Goal: Transaction & Acquisition: Purchase product/service

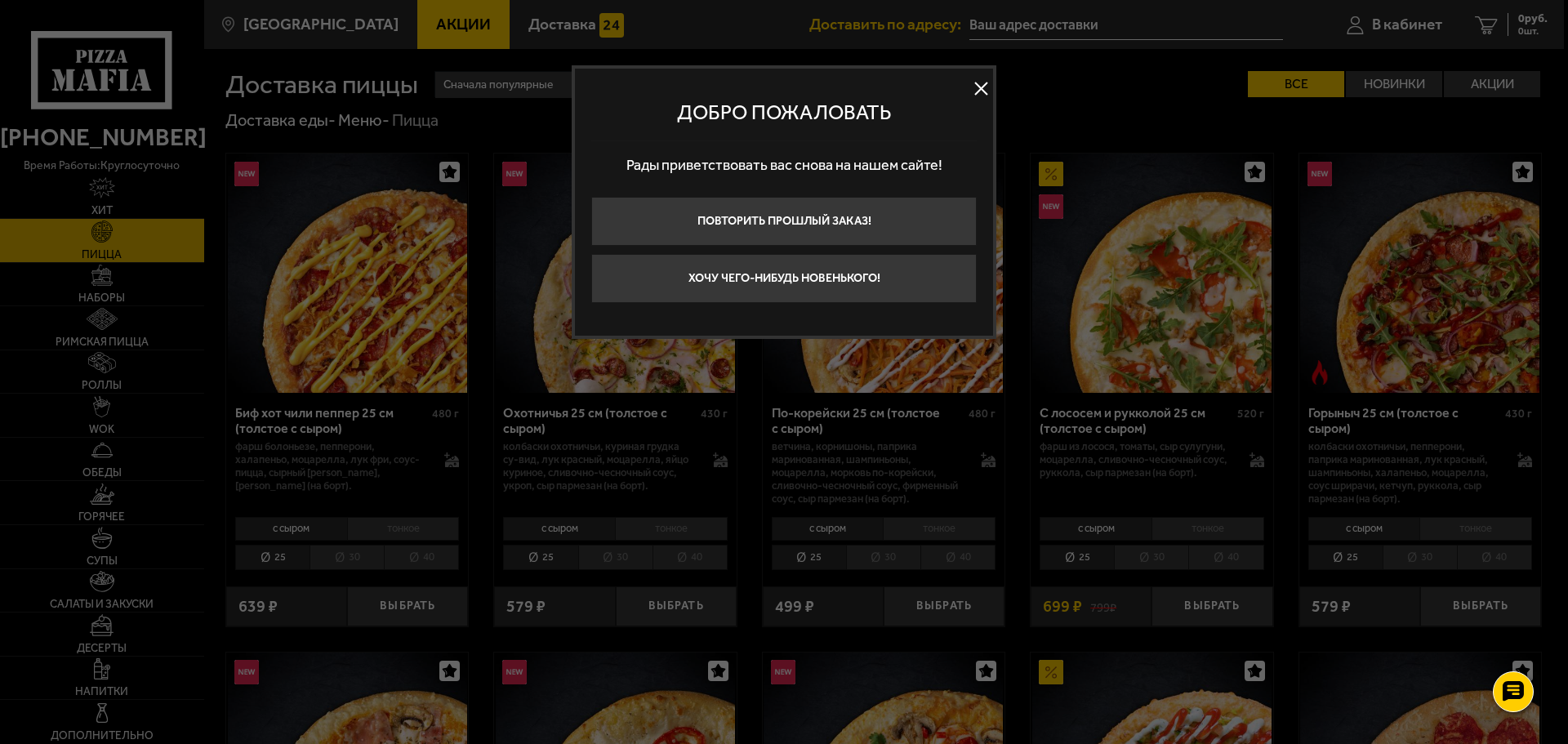
click at [983, 102] on div "Добро пожаловать Рады приветствовать вас снова на нашем сайте! Повторить прошлы…" at bounding box center [784, 202] width 425 height 273
click at [985, 77] on button at bounding box center [981, 88] width 24 height 24
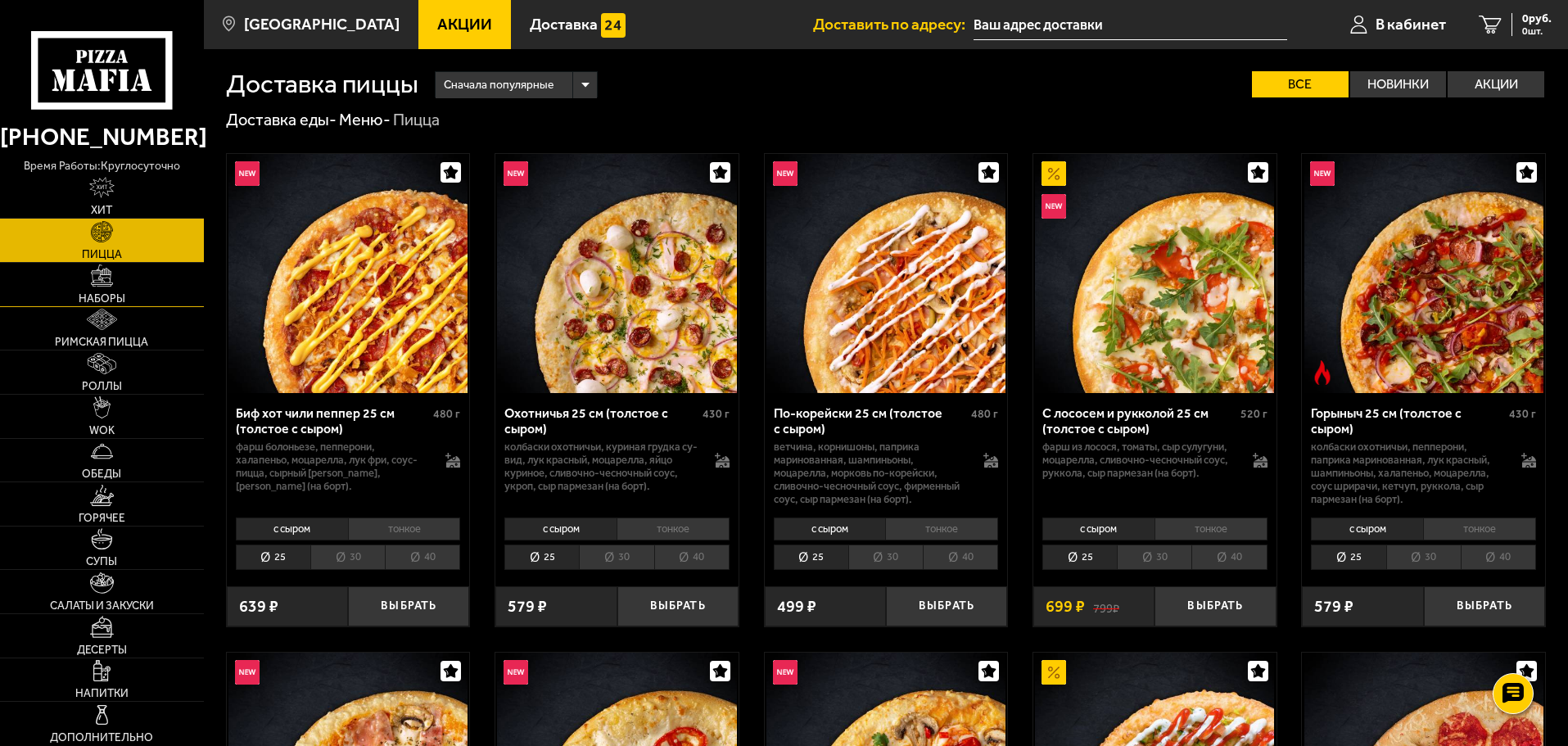
click at [109, 290] on link "Наборы" at bounding box center [102, 284] width 204 height 43
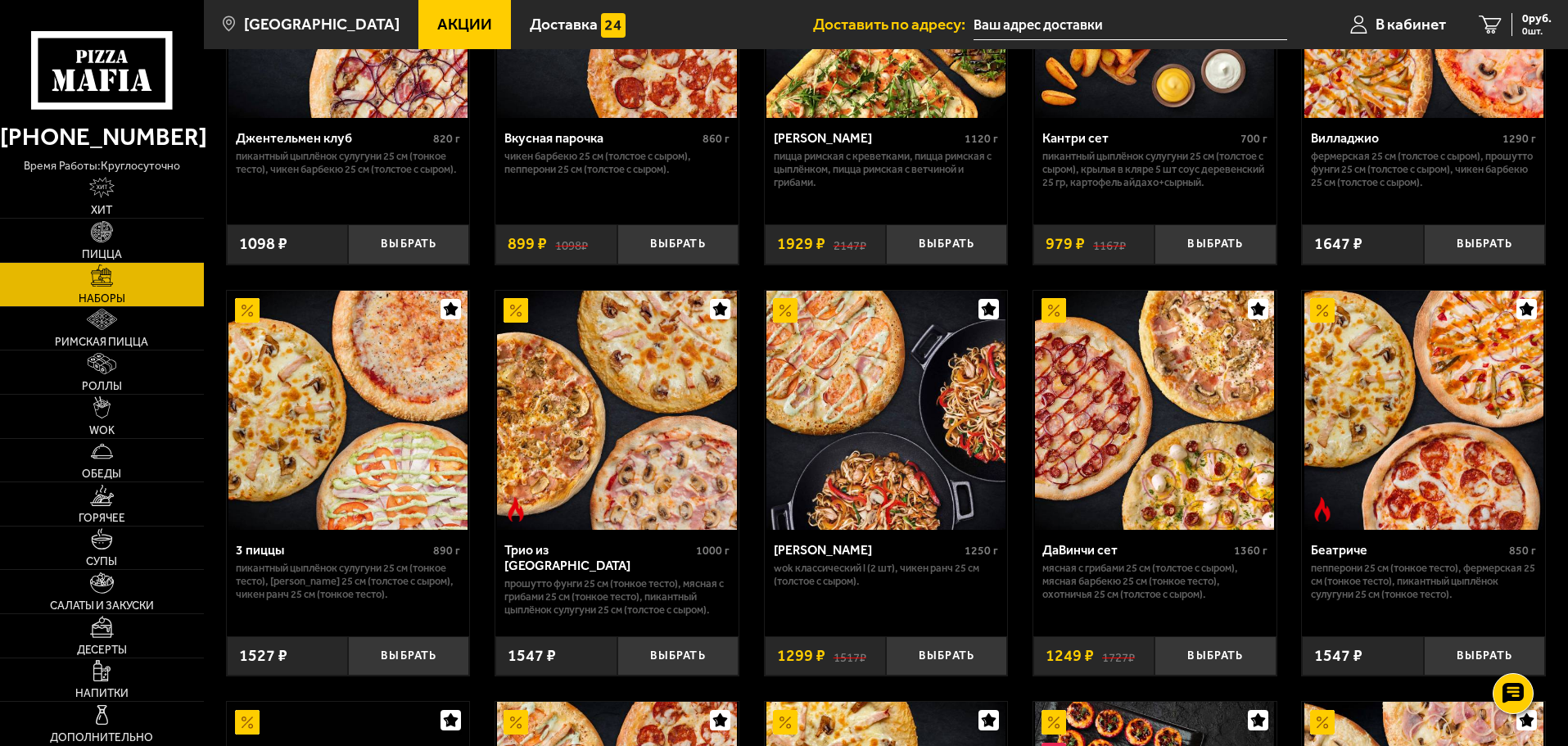
scroll to position [327, 0]
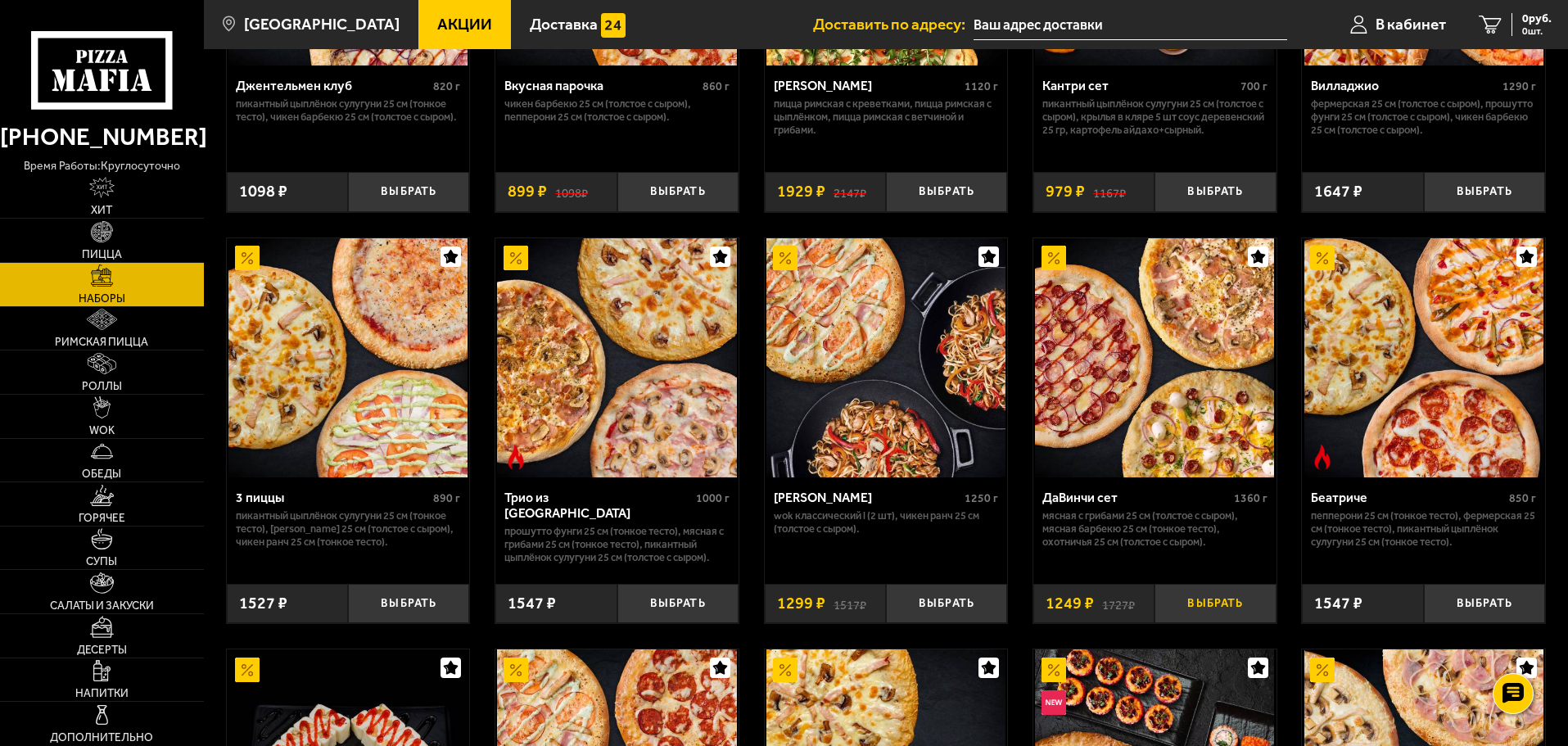
click at [1198, 594] on button "Выбрать" at bounding box center [1215, 604] width 121 height 40
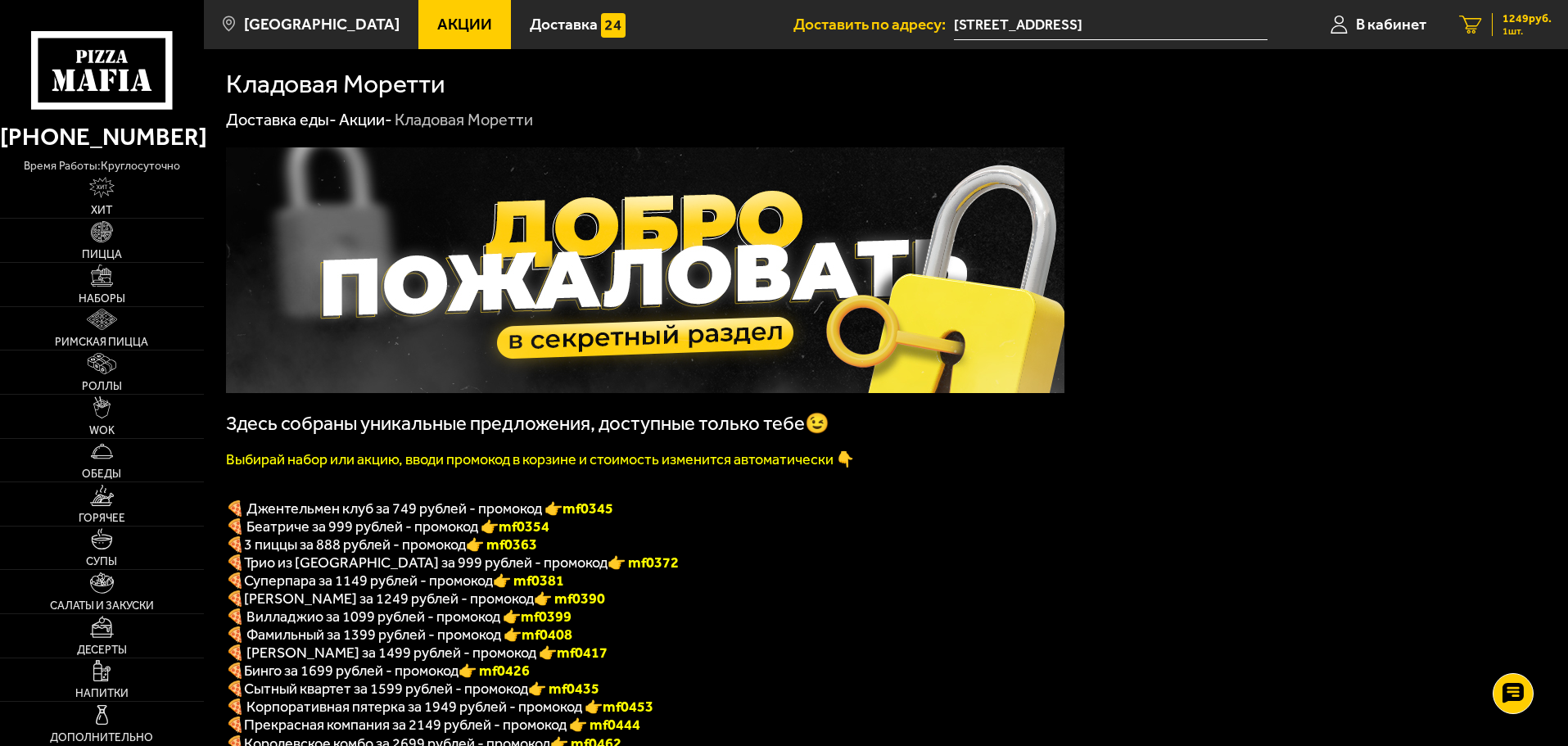
click at [1501, 20] on div "1249 руб. 1 шт." at bounding box center [1521, 24] width 60 height 23
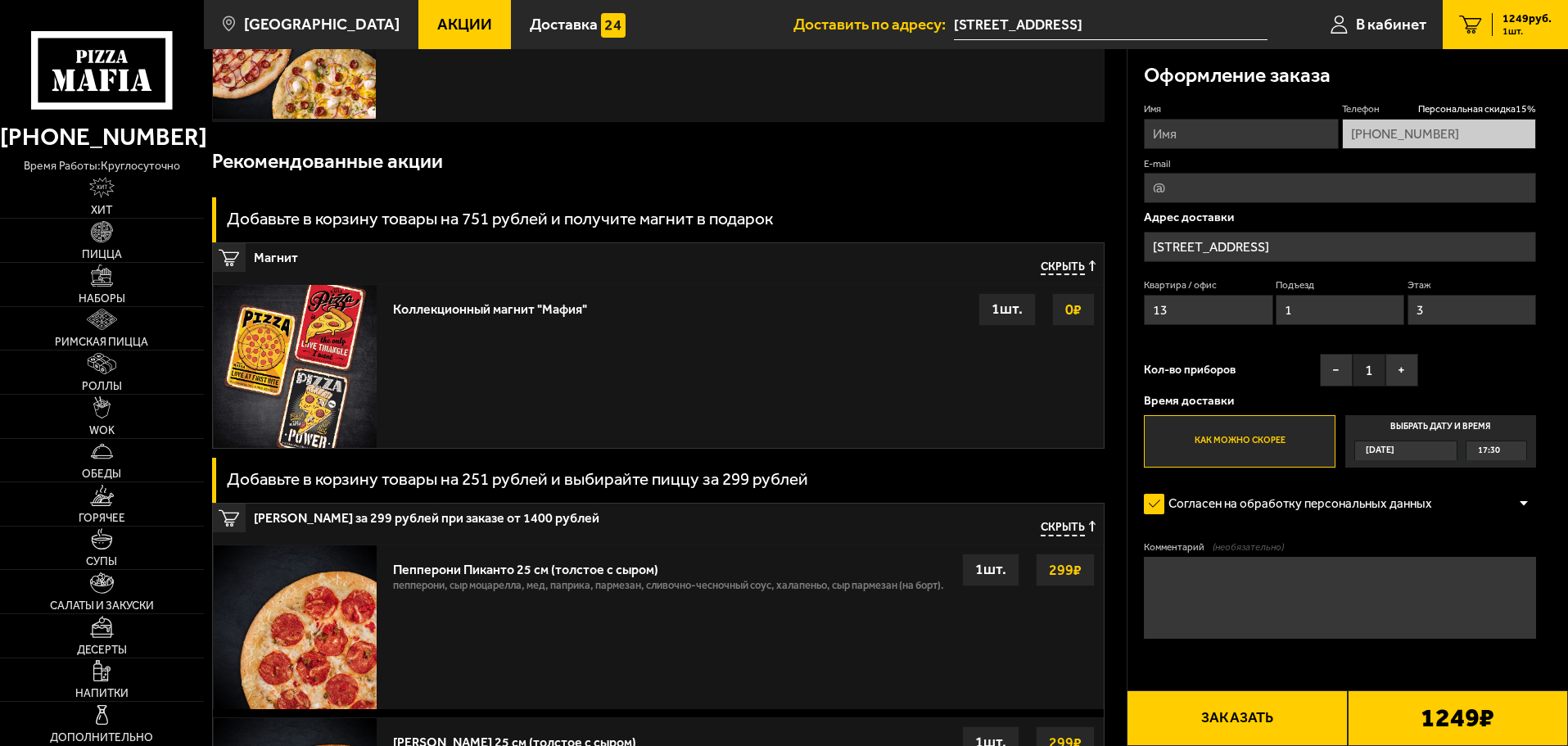
scroll to position [245, 0]
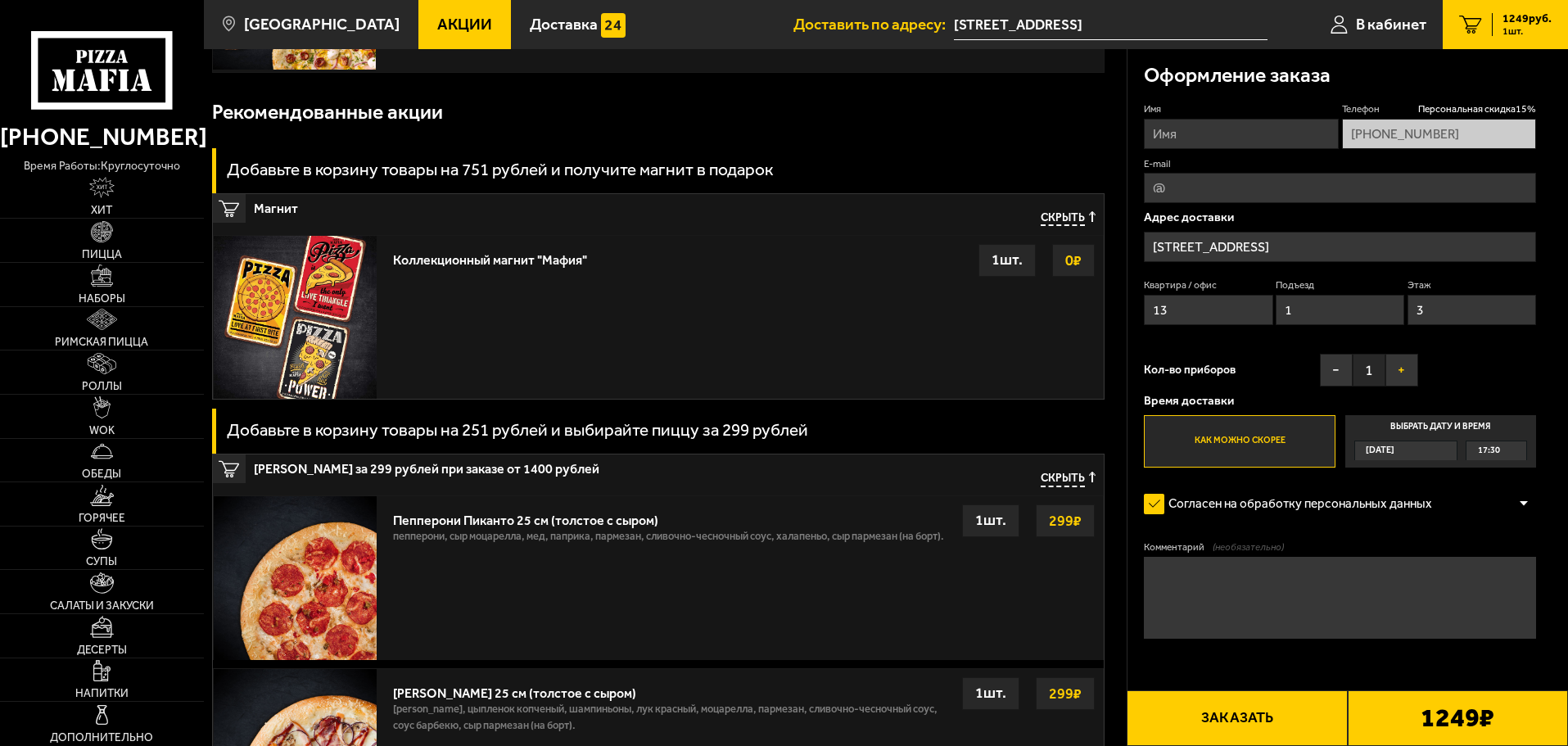
click at [1406, 364] on button "+" at bounding box center [1401, 369] width 33 height 33
click at [1406, 365] on button "+" at bounding box center [1401, 369] width 33 height 33
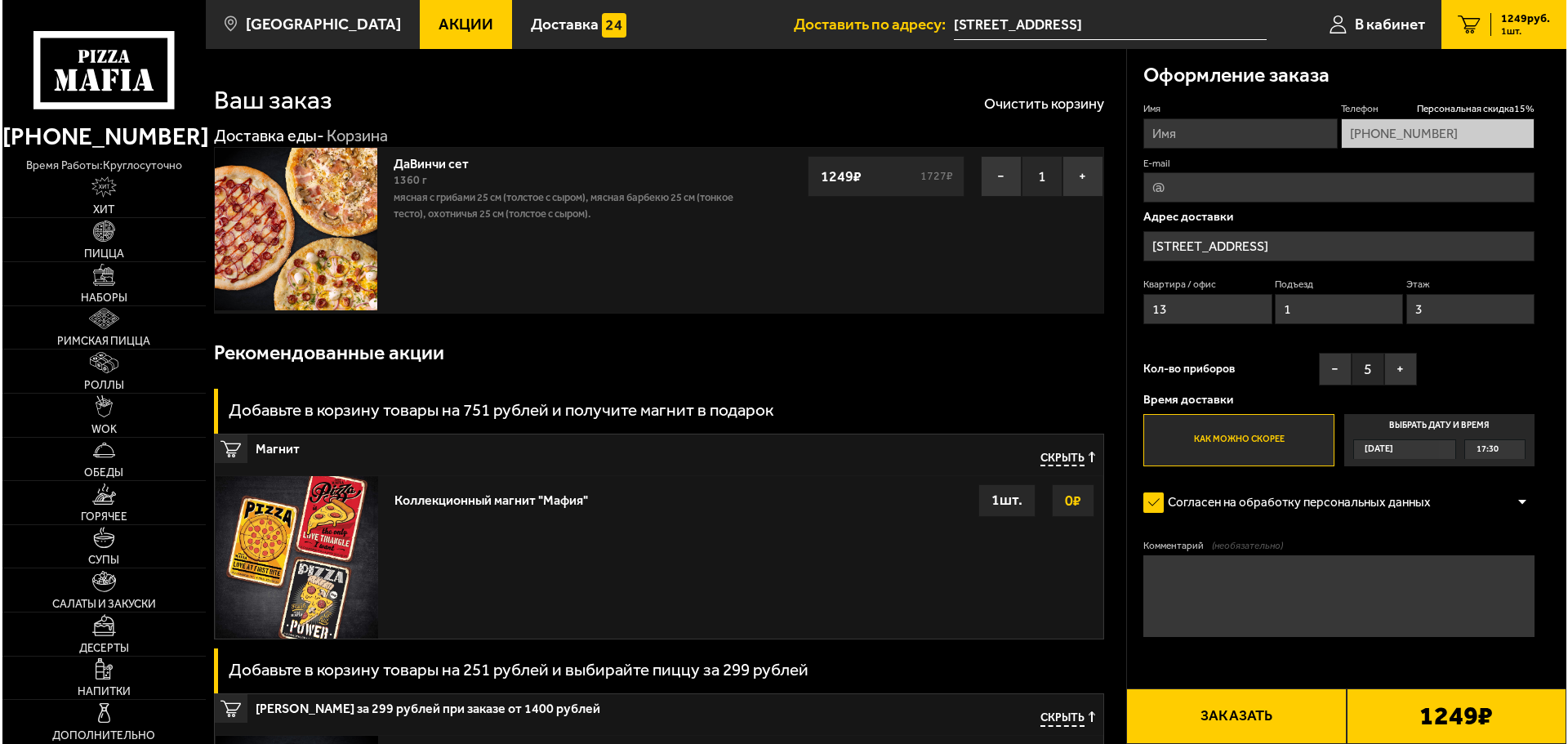
scroll to position [0, 0]
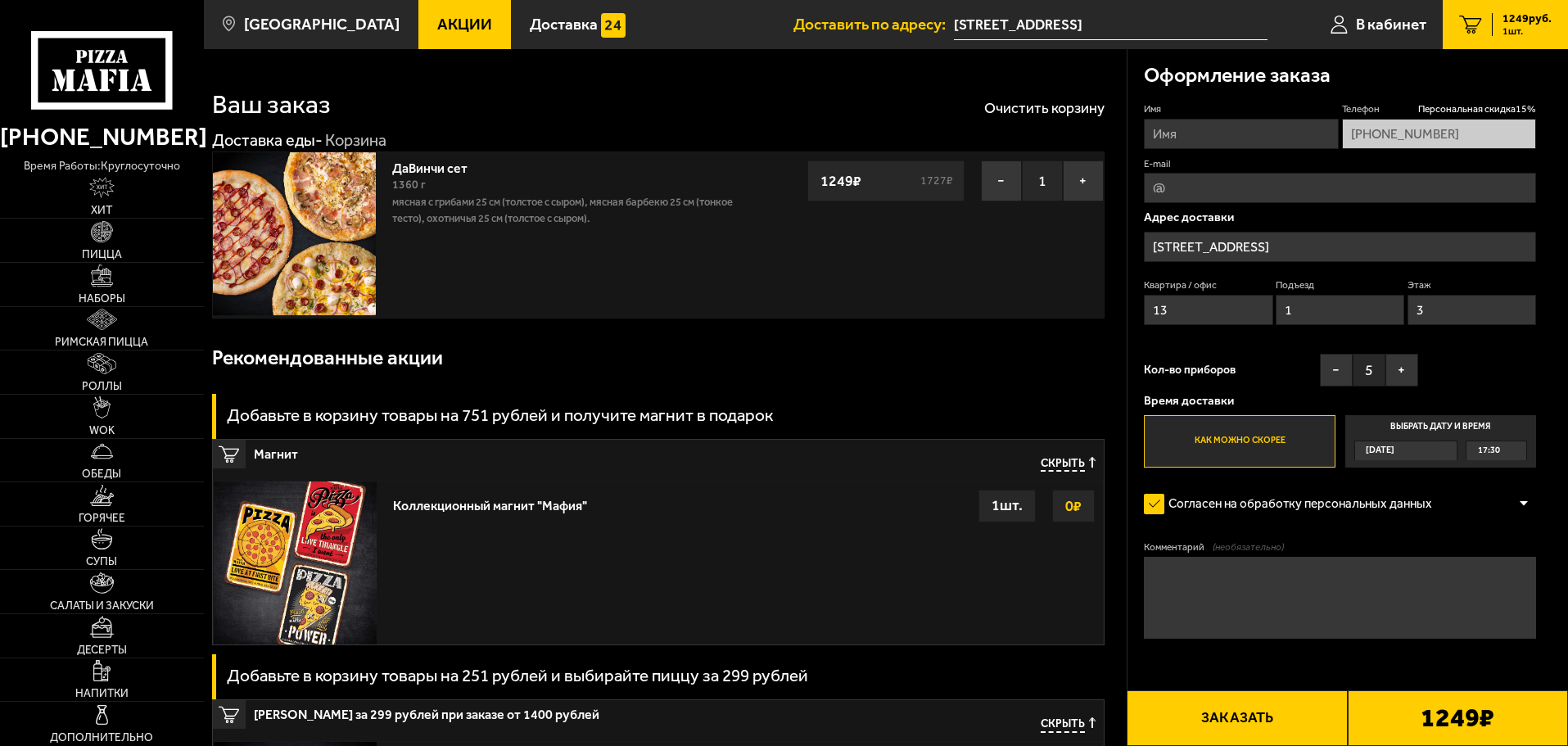
click at [1199, 133] on input "Имя" at bounding box center [1241, 134] width 194 height 30
type input "Евгений"
click at [1272, 719] on button "Заказать" at bounding box center [1236, 718] width 220 height 56
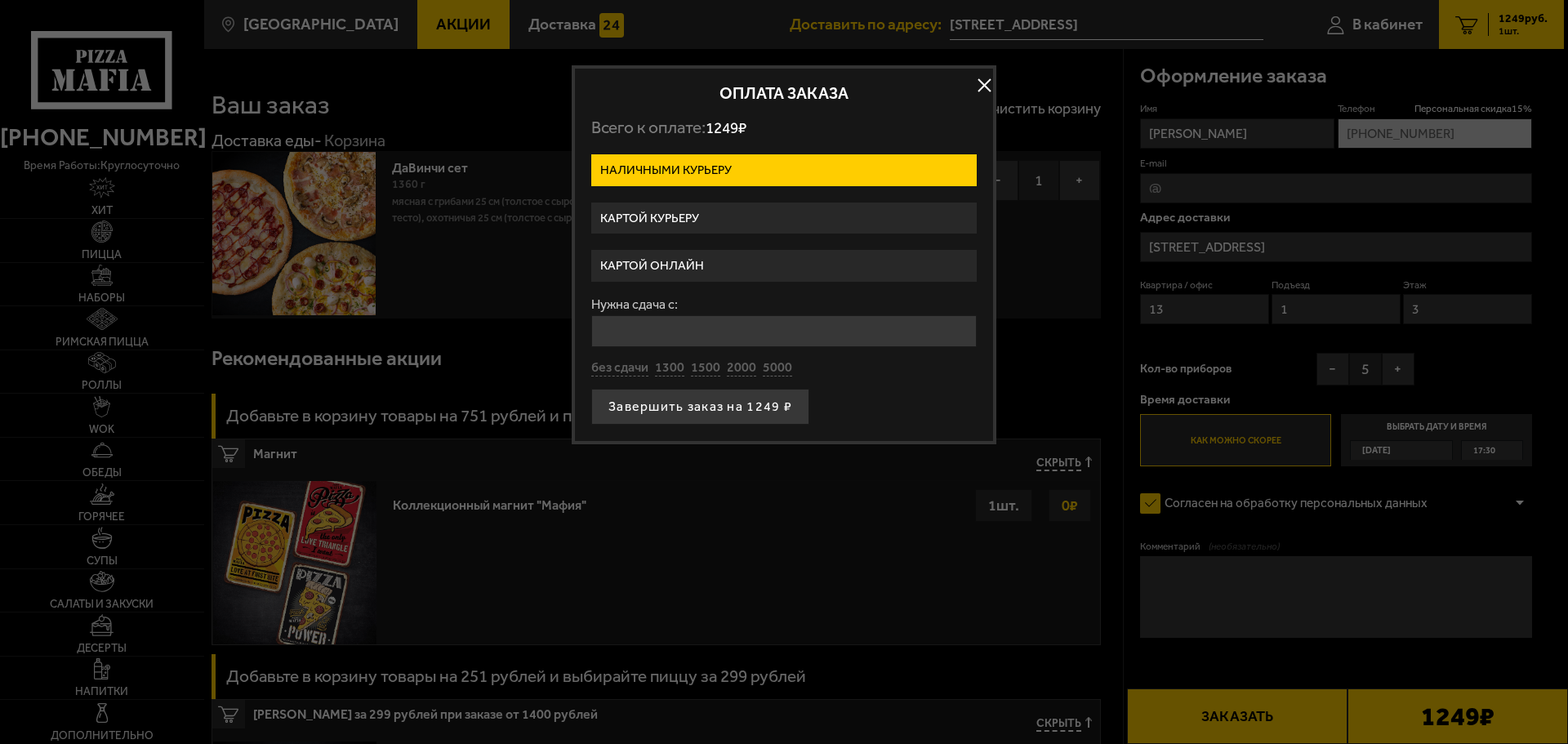
click at [682, 274] on label "Картой онлайн" at bounding box center [784, 266] width 385 height 32
click at [0, 0] on input "Картой онлайн" at bounding box center [0, 0] width 0 height 0
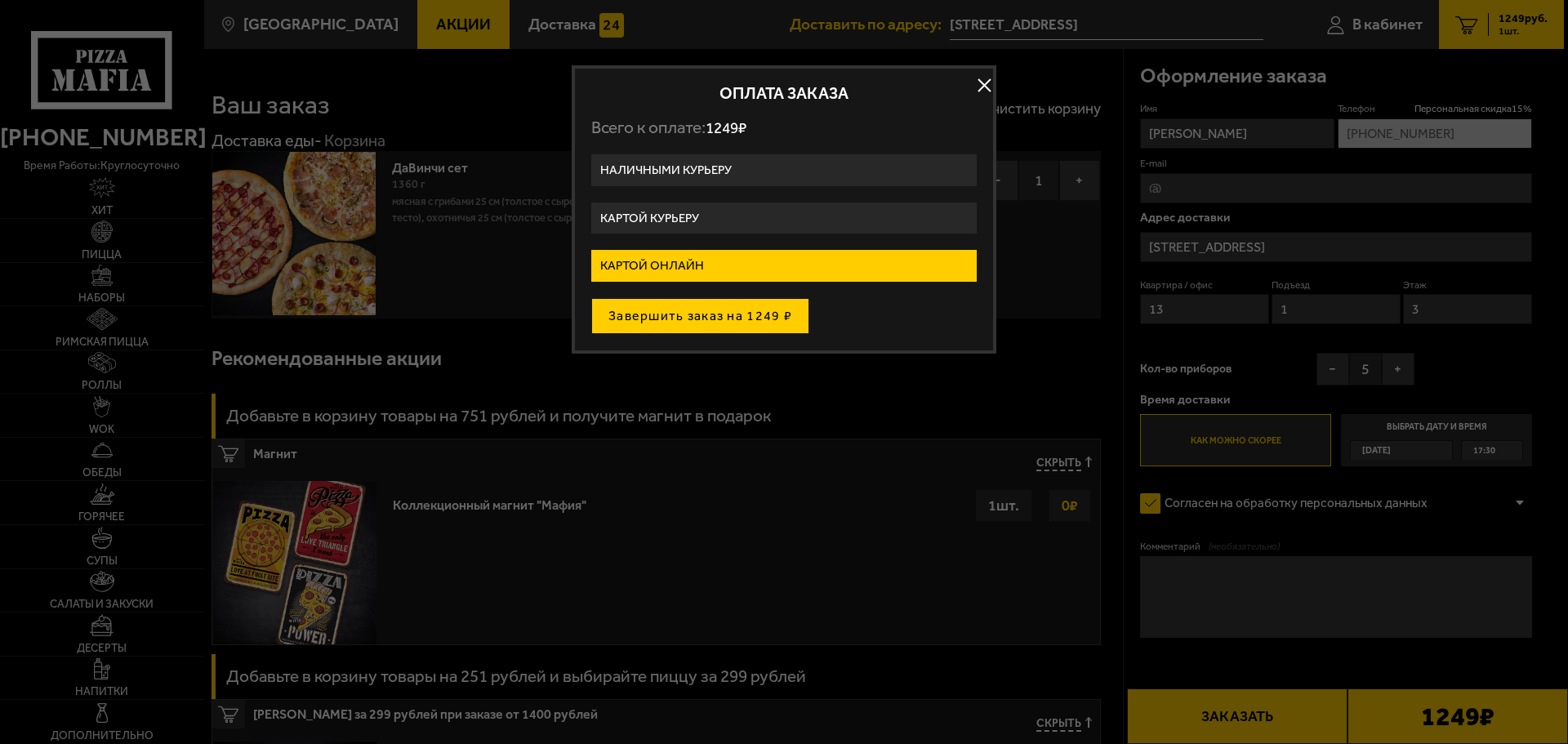
click at [680, 314] on button "Завершить заказ на 1249 ₽" at bounding box center [700, 315] width 218 height 36
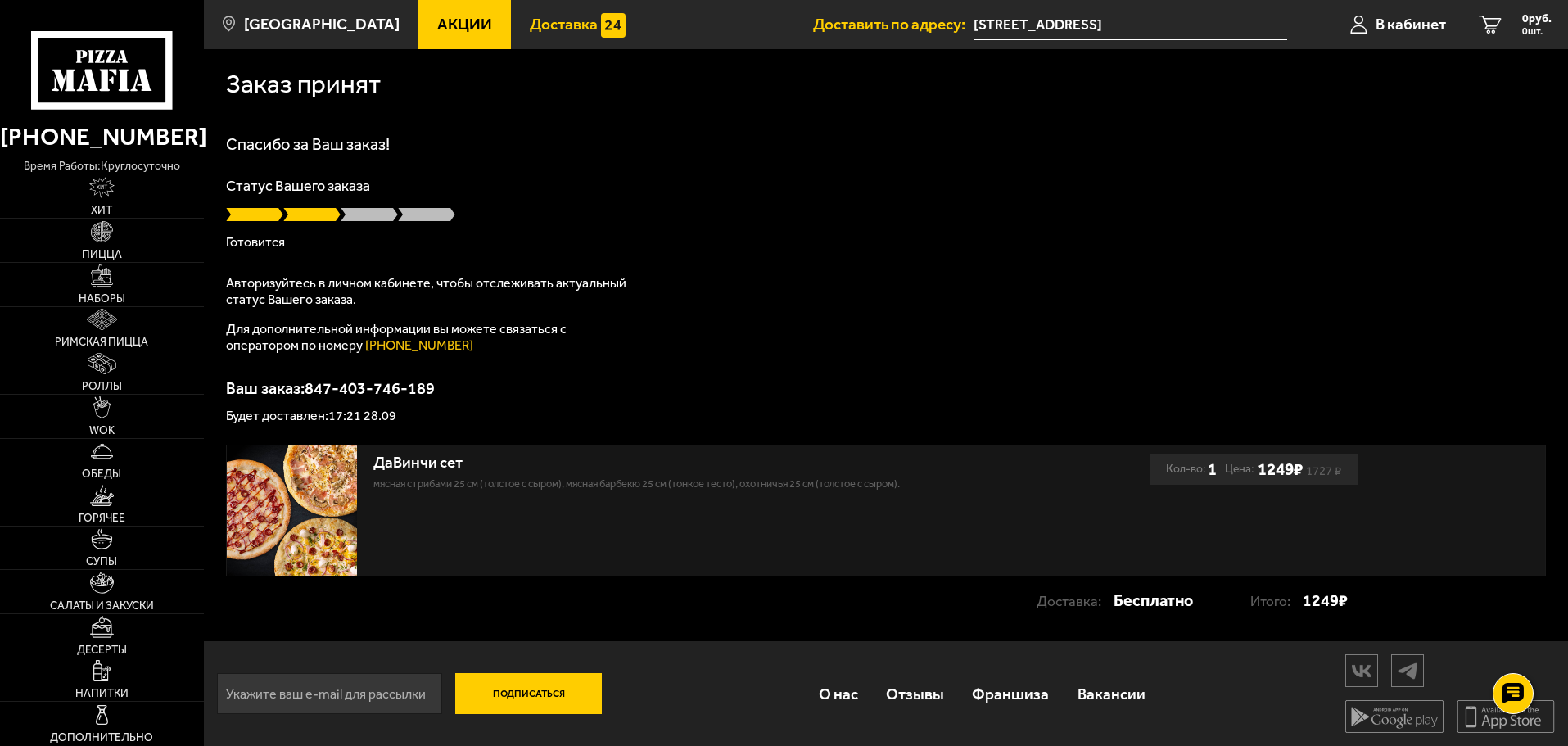
click at [544, 19] on span "Доставка" at bounding box center [563, 24] width 68 height 15
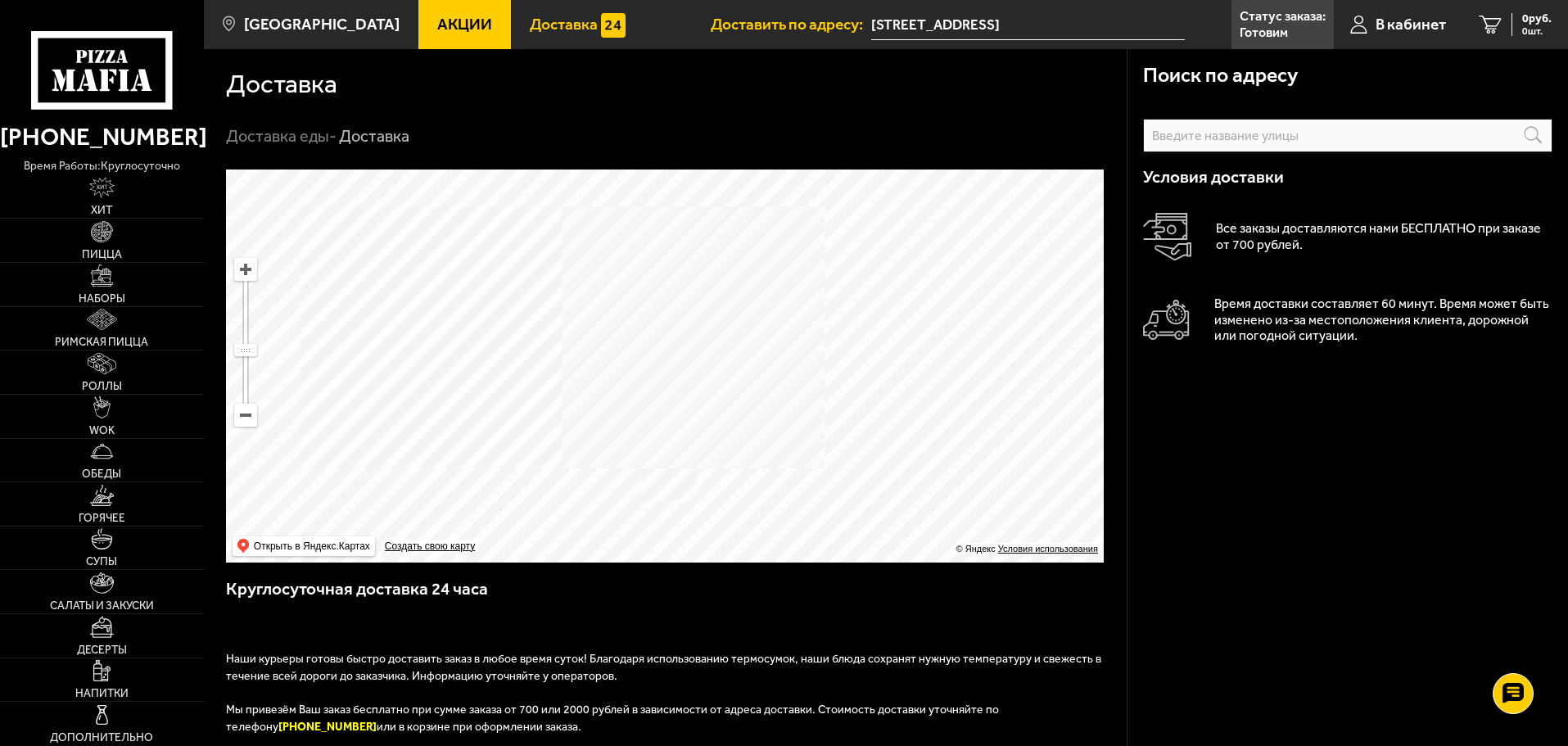
click at [459, 17] on span "Акции" at bounding box center [464, 24] width 55 height 15
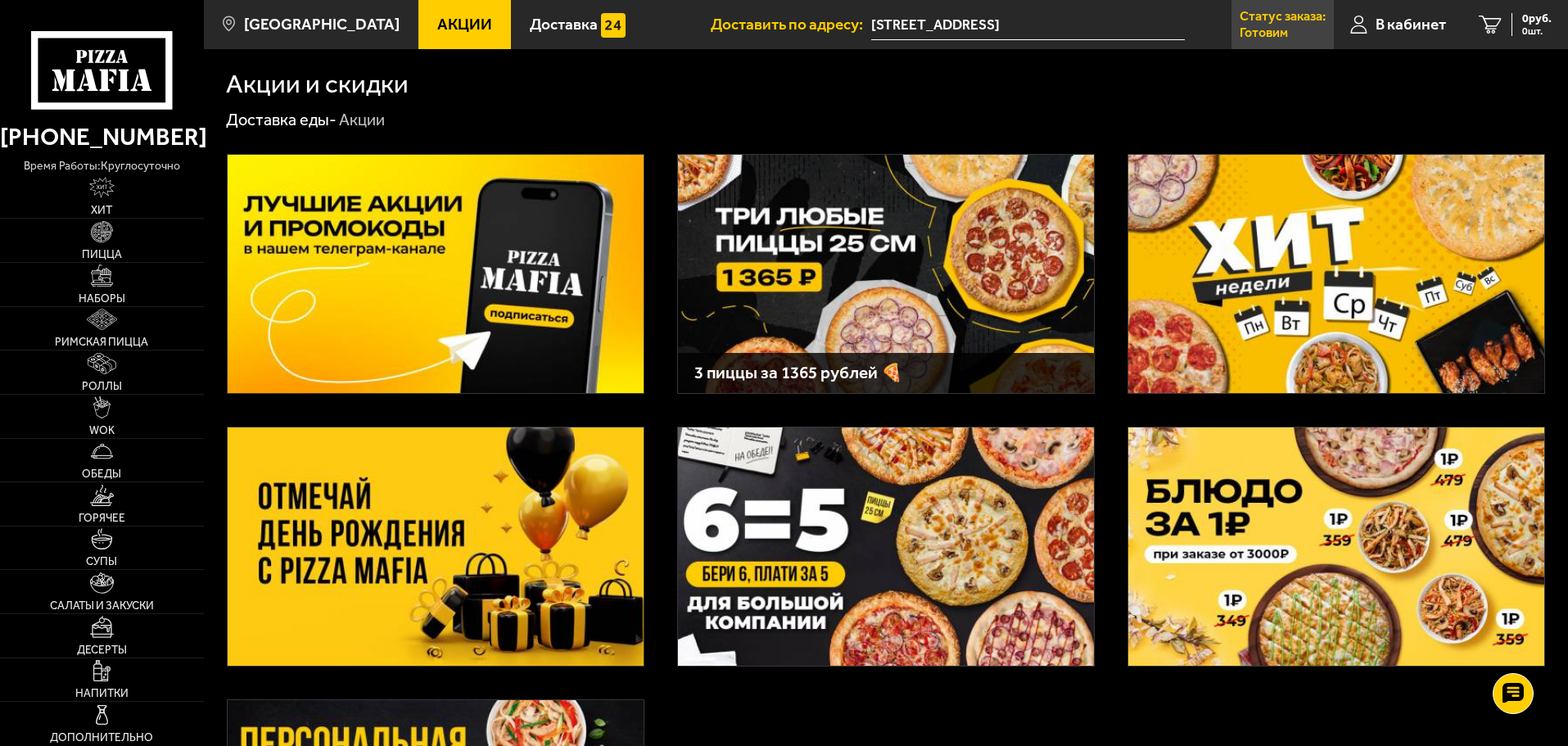
click at [1268, 26] on p "Готовим" at bounding box center [1263, 33] width 48 height 13
